Goal: Information Seeking & Learning: Learn about a topic

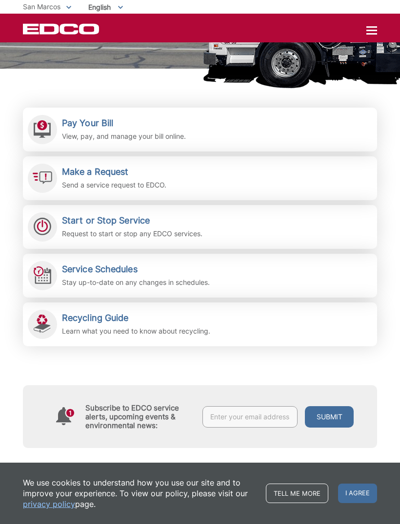
scroll to position [160, 0]
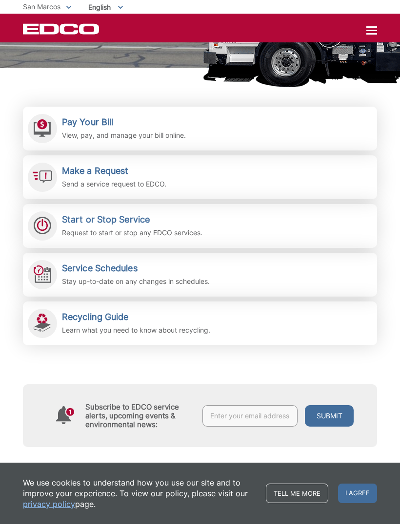
click at [75, 316] on h2 "Recycling Guide" at bounding box center [136, 317] width 148 height 11
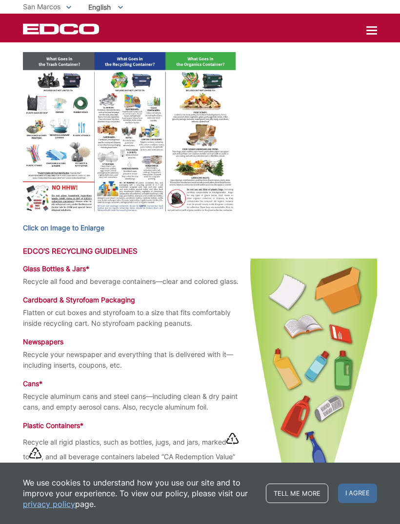
scroll to position [377, 0]
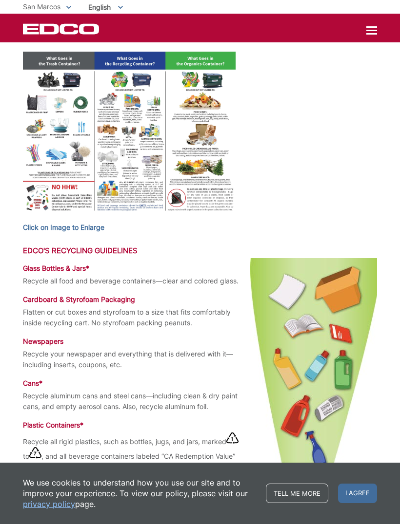
click at [57, 304] on h4 "Cardboard & Styrofoam Packaging" at bounding box center [200, 299] width 354 height 9
click at [68, 304] on h4 "Cardboard & Styrofoam Packaging" at bounding box center [200, 299] width 354 height 9
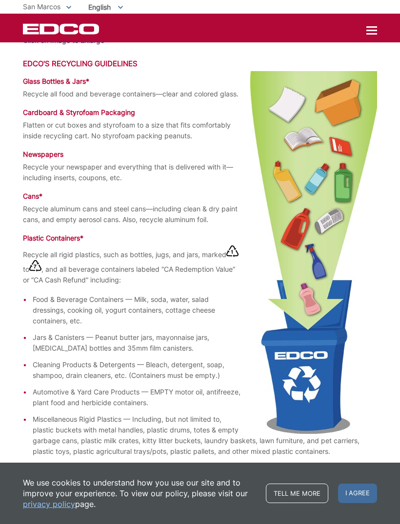
scroll to position [575, 0]
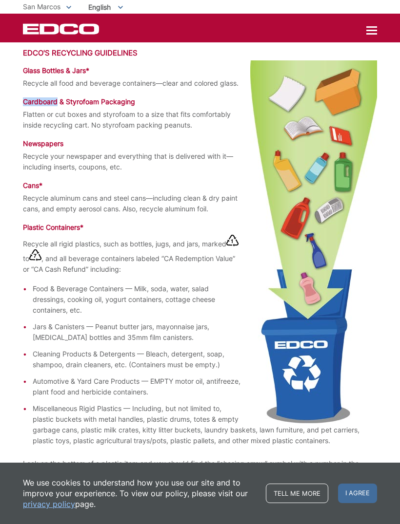
click at [69, 106] on h4 "Cardboard & Styrofoam Packaging" at bounding box center [200, 101] width 354 height 9
click at [71, 106] on h4 "Cardboard & Styrofoam Packaging" at bounding box center [200, 101] width 354 height 9
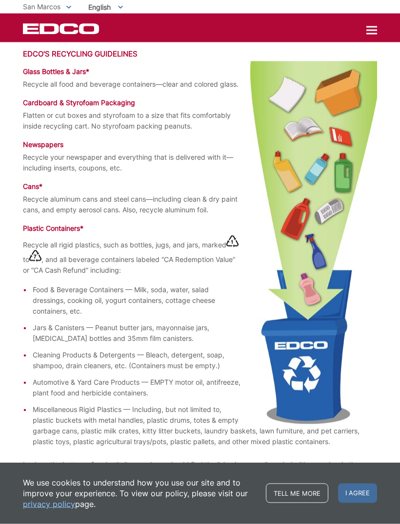
scroll to position [573, 0]
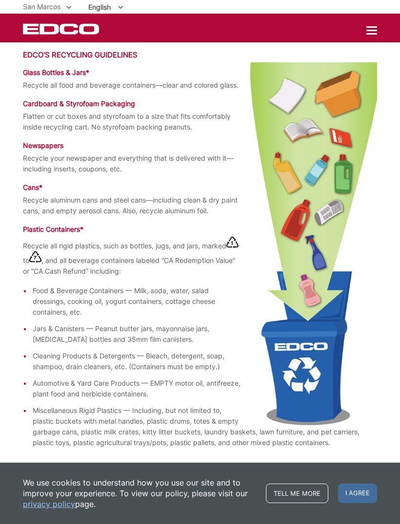
click at [77, 108] on h4 "Cardboard & Styrofoam Packaging" at bounding box center [200, 103] width 354 height 9
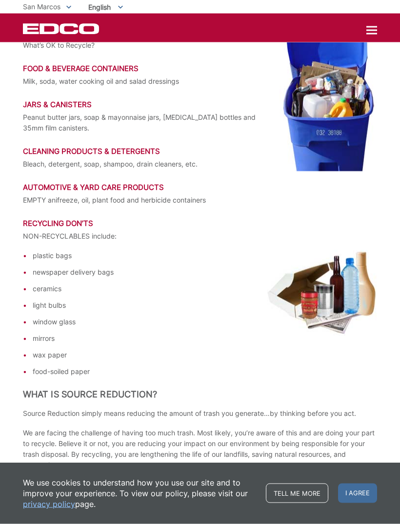
scroll to position [1345, 0]
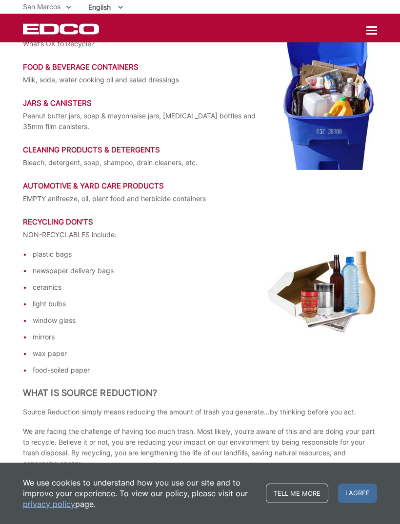
click at [53, 108] on h3 "Jars & Canisters" at bounding box center [200, 103] width 354 height 9
click at [58, 108] on h3 "Jars & Canisters" at bounding box center [200, 103] width 354 height 9
click at [55, 108] on h3 "Jars & Canisters" at bounding box center [200, 103] width 354 height 9
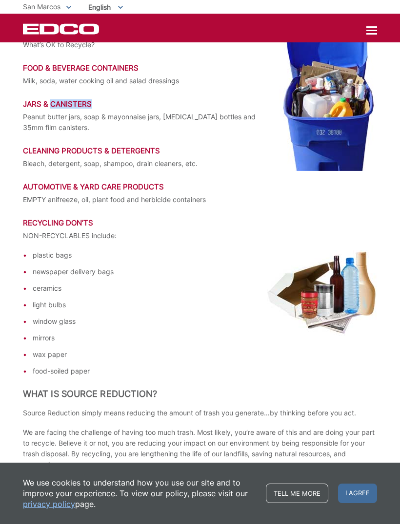
click at [277, 205] on p "EMPTY anifreeze, oil, plant food and herbicide containers" at bounding box center [200, 199] width 354 height 11
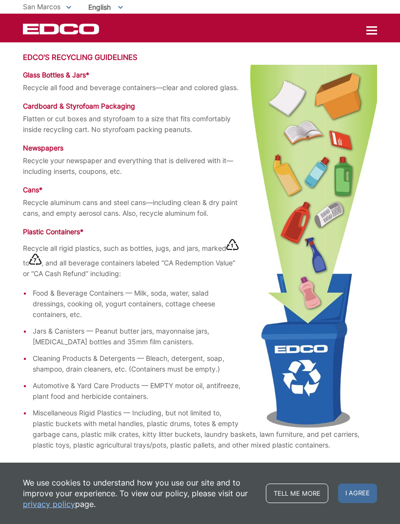
scroll to position [572, 0]
